Goal: Transaction & Acquisition: Download file/media

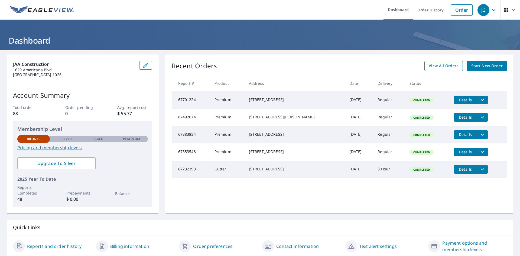
click at [437, 65] on span "View All Orders" at bounding box center [444, 66] width 30 height 7
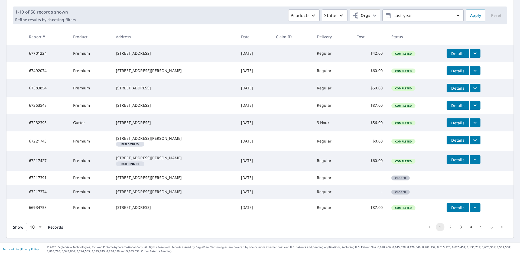
scroll to position [110, 0]
click at [42, 226] on body "JG JG Dashboard Order History Order JG Dashboard / Order History Order History …" at bounding box center [260, 128] width 520 height 256
click at [34, 243] on li "100" at bounding box center [35, 245] width 19 height 10
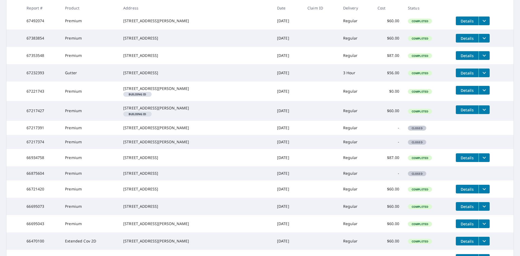
scroll to position [136, 0]
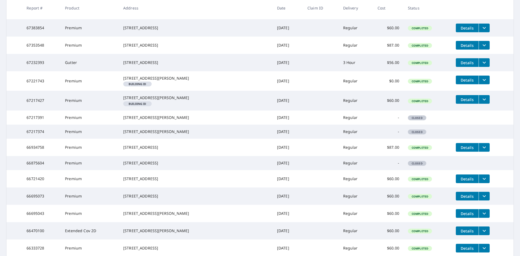
click at [481, 182] on icon "filesDropdownBtn-66721420" at bounding box center [484, 179] width 7 height 7
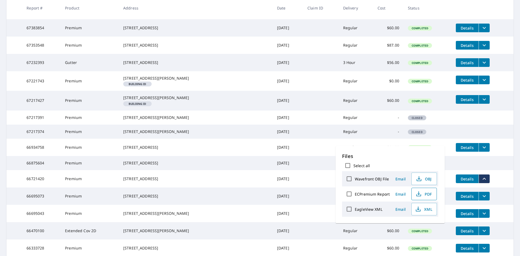
click at [426, 195] on span "PDF" at bounding box center [423, 194] width 17 height 7
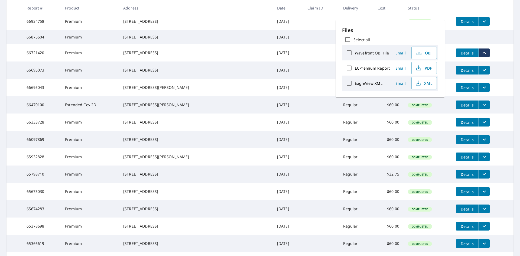
scroll to position [271, 0]
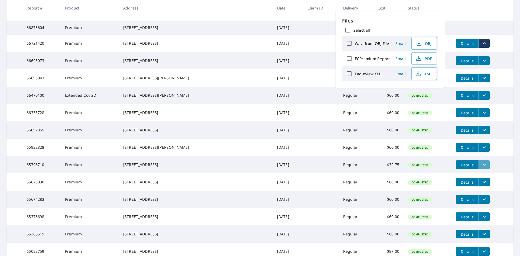
click at [481, 168] on icon "filesDropdownBtn-65798710" at bounding box center [484, 165] width 7 height 7
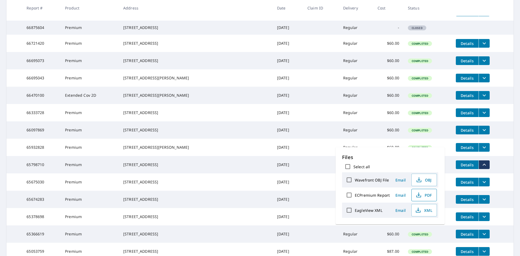
click at [423, 196] on span "PDF" at bounding box center [423, 195] width 17 height 7
